Goal: Find specific page/section: Find specific page/section

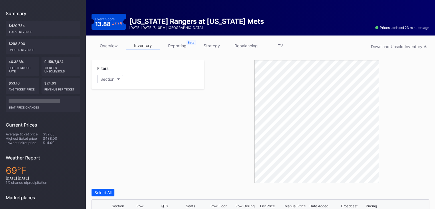
scroll to position [55, 0]
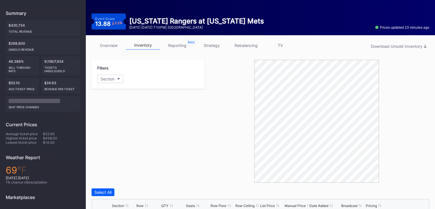
click at [211, 50] on div "overview inventory reporting strategy rebalancing TV Download Unsold Inventory" at bounding box center [261, 47] width 338 height 12
click at [211, 49] on link "strategy" at bounding box center [212, 45] width 34 height 9
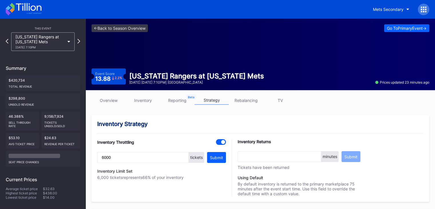
click at [143, 101] on link "inventory" at bounding box center [143, 100] width 34 height 9
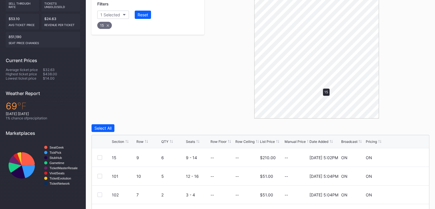
scroll to position [106, 0]
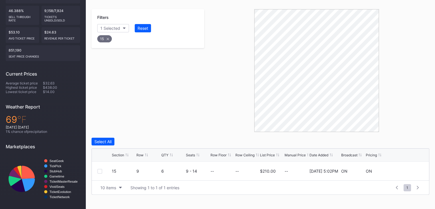
click at [107, 38] on icon at bounding box center [108, 39] width 2 height 2
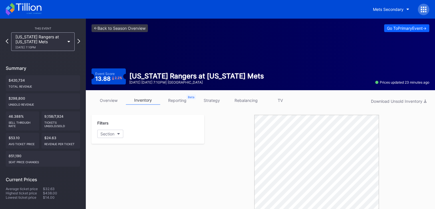
scroll to position [6, 0]
